Goal: Transaction & Acquisition: Register for event/course

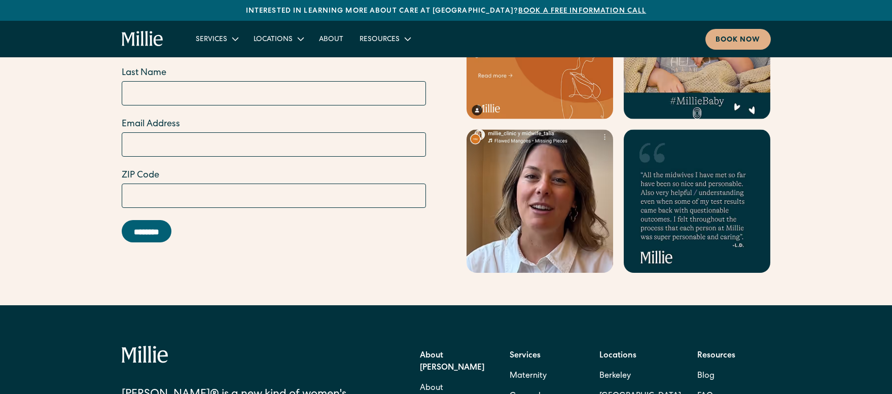
scroll to position [4389, 0]
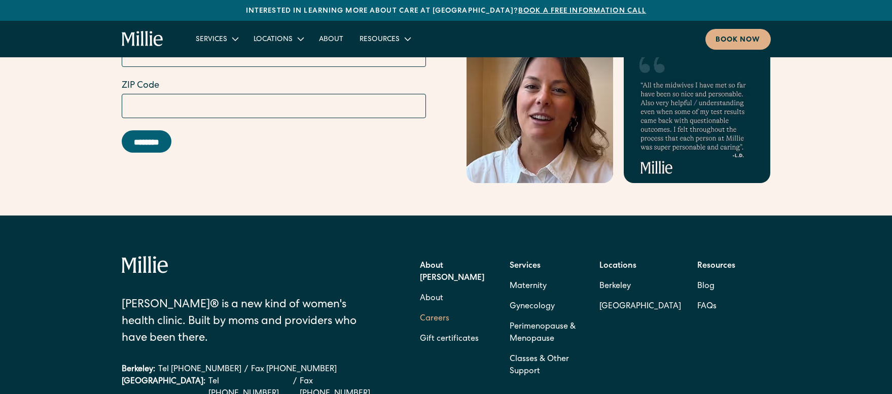
click at [437, 309] on link "Careers" at bounding box center [434, 319] width 29 height 20
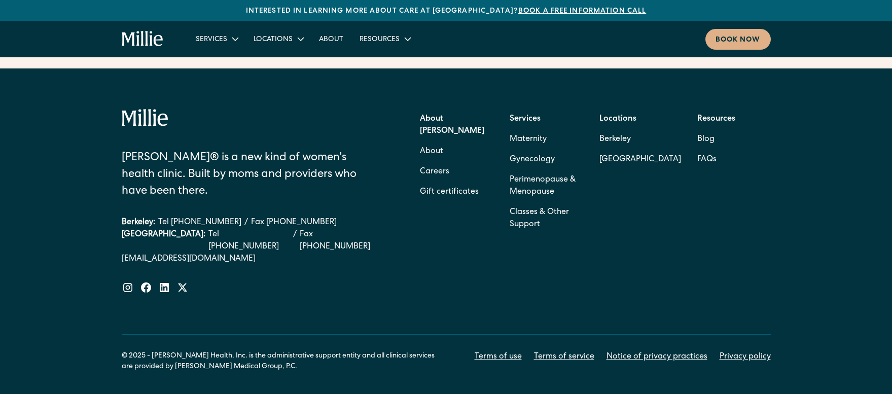
scroll to position [4507, 0]
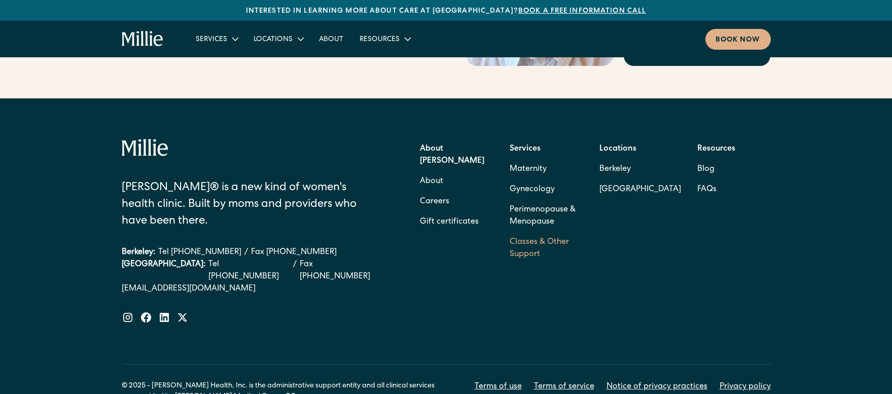
click at [546, 232] on link "Classes & Other Support" at bounding box center [547, 248] width 74 height 32
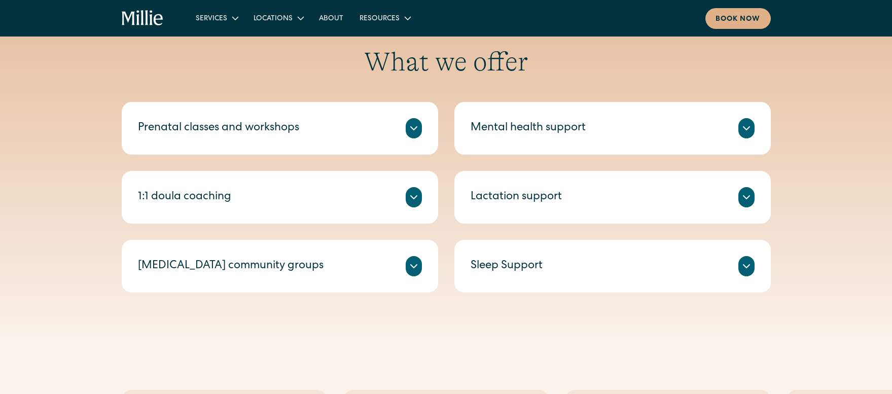
scroll to position [110, 0]
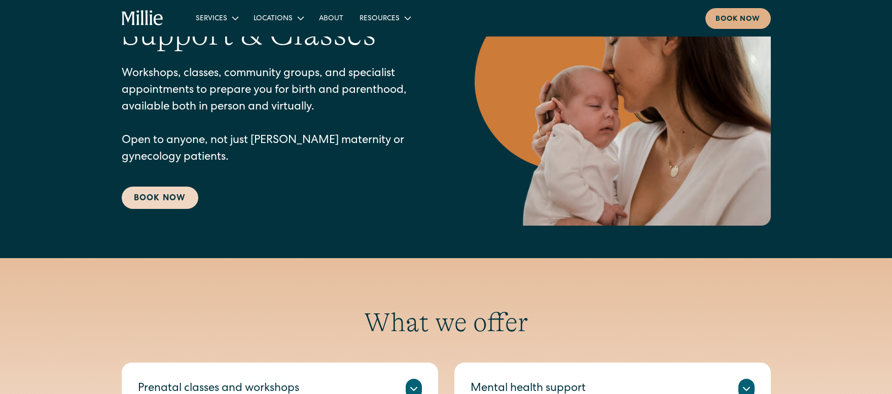
click at [166, 196] on link "Book Now" at bounding box center [160, 198] width 77 height 22
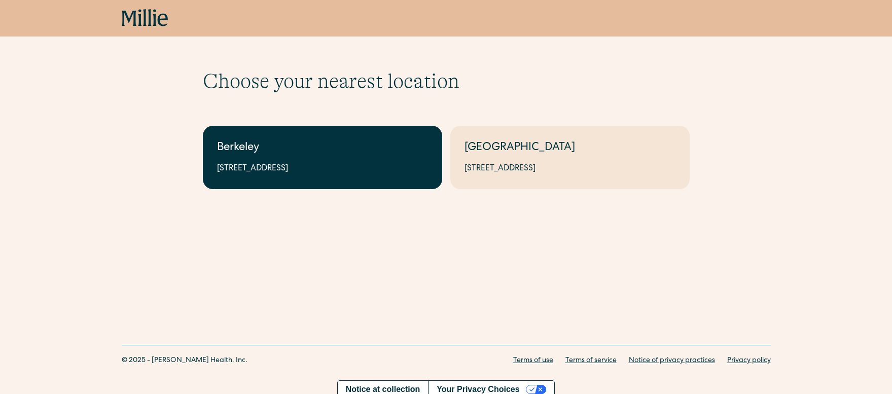
click at [223, 153] on div "Berkeley" at bounding box center [322, 148] width 211 height 17
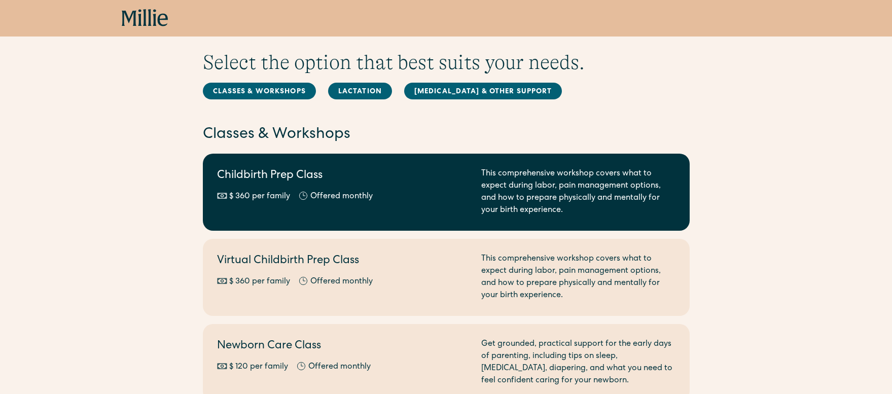
scroll to position [65, 0]
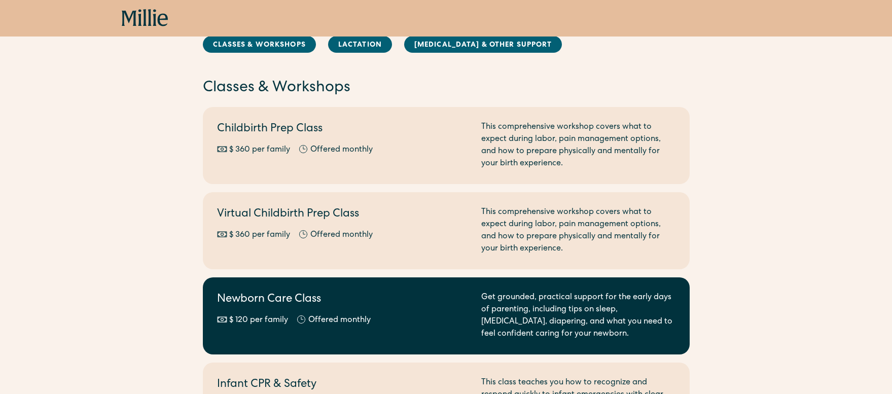
click at [329, 295] on h2 "Newborn Care Class" at bounding box center [343, 300] width 252 height 17
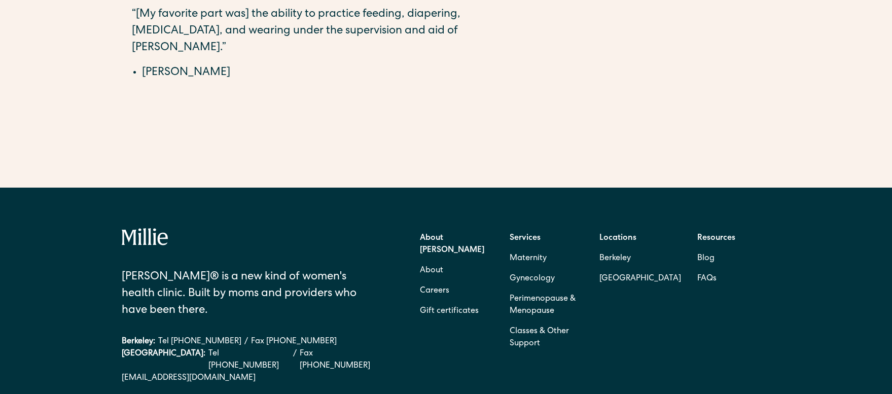
scroll to position [140, 0]
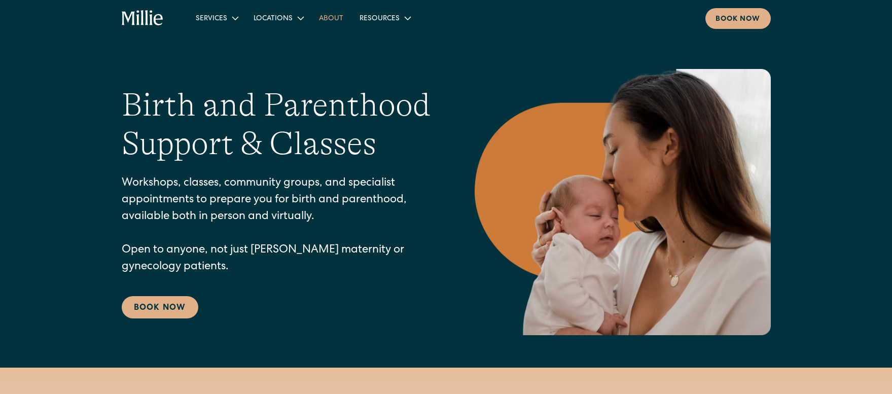
click at [331, 17] on link "About" at bounding box center [331, 18] width 41 height 17
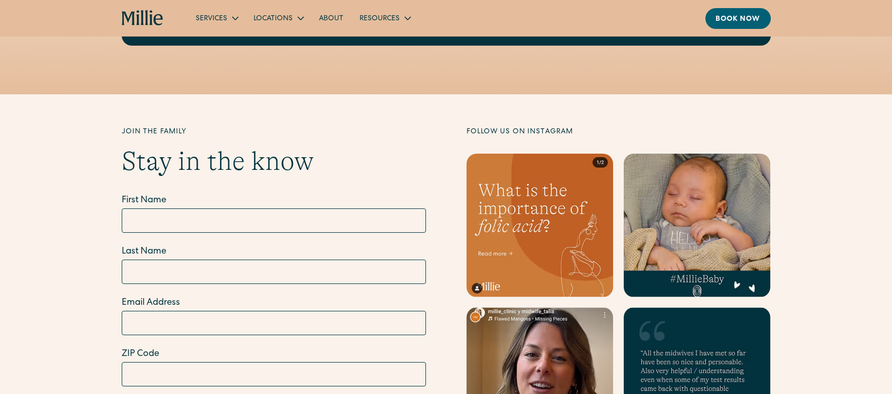
scroll to position [2790, 0]
